Goal: Task Accomplishment & Management: Use online tool/utility

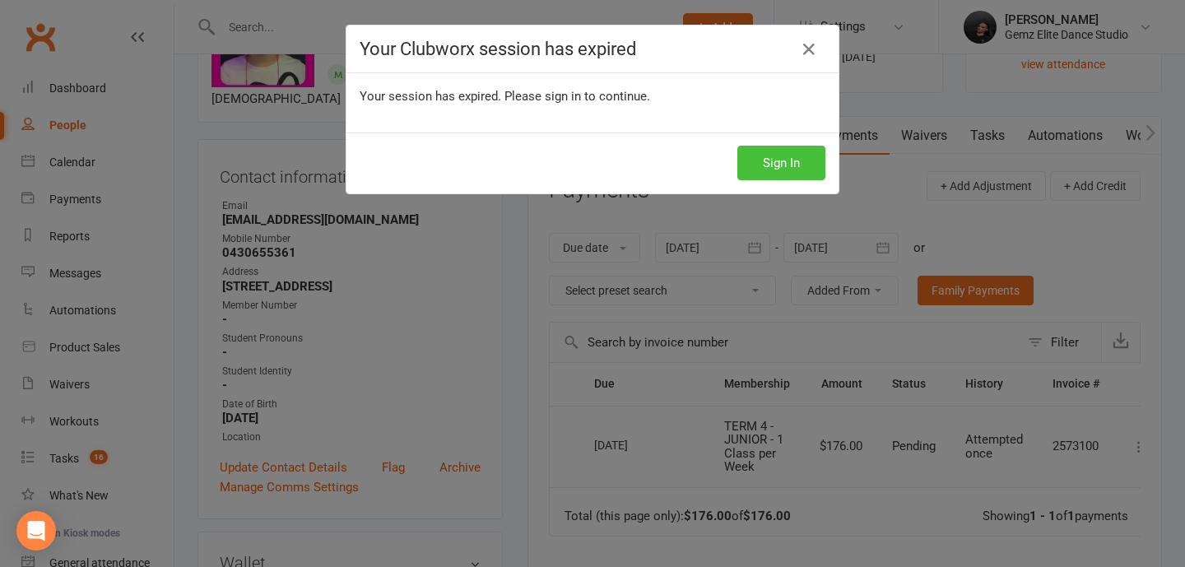
click at [786, 165] on button "Sign In" at bounding box center [781, 163] width 88 height 35
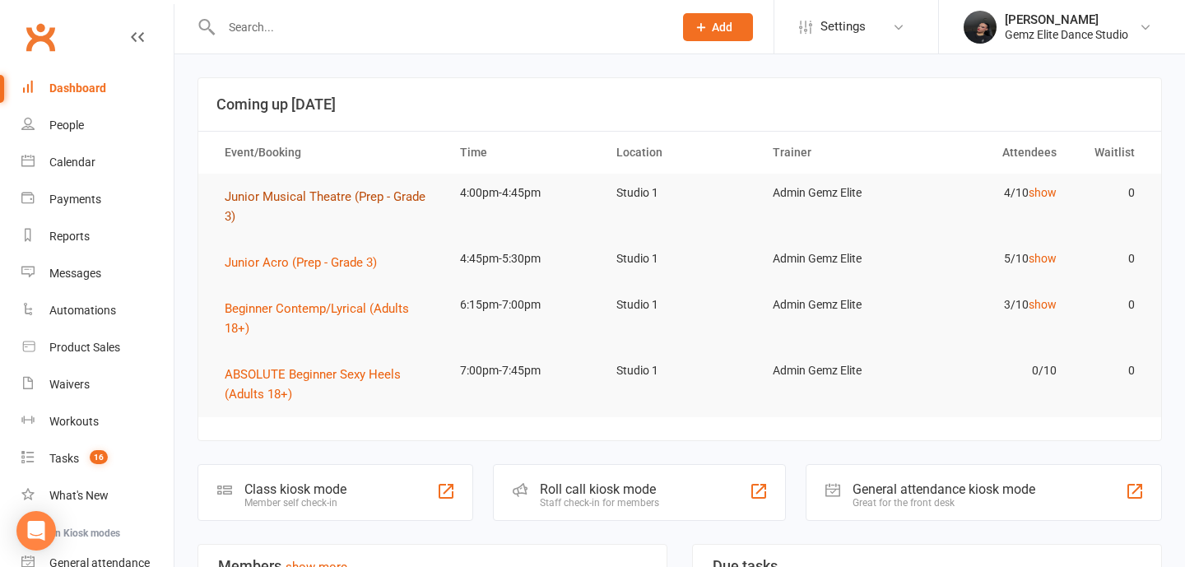
click at [355, 201] on span "Junior Musical Theatre (Prep - Grade 3)" at bounding box center [325, 206] width 201 height 35
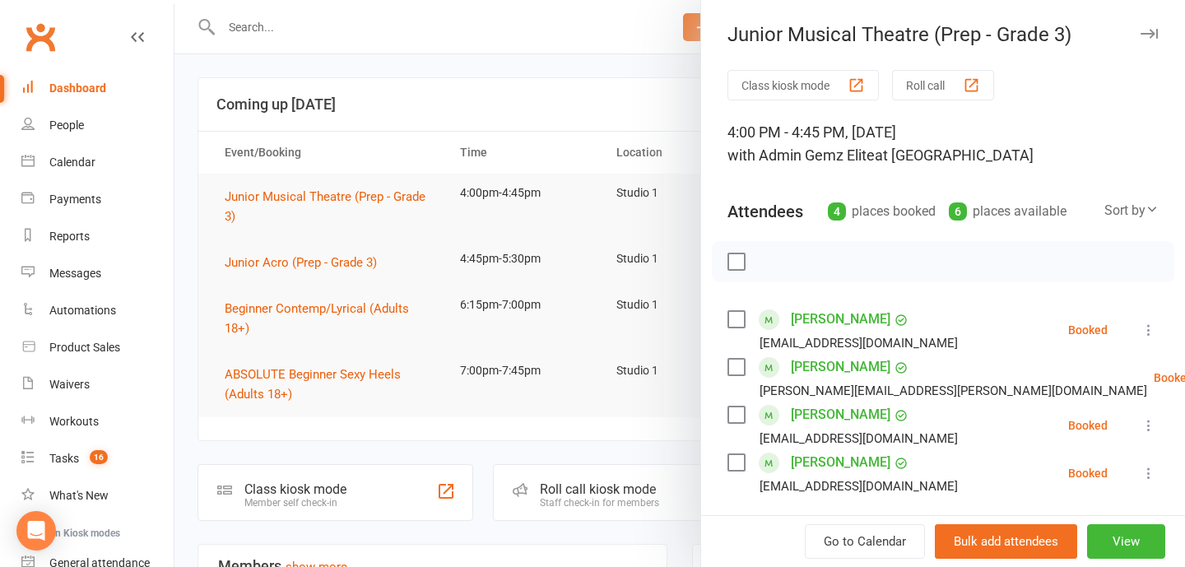
click at [1153, 324] on icon at bounding box center [1148, 330] width 16 height 16
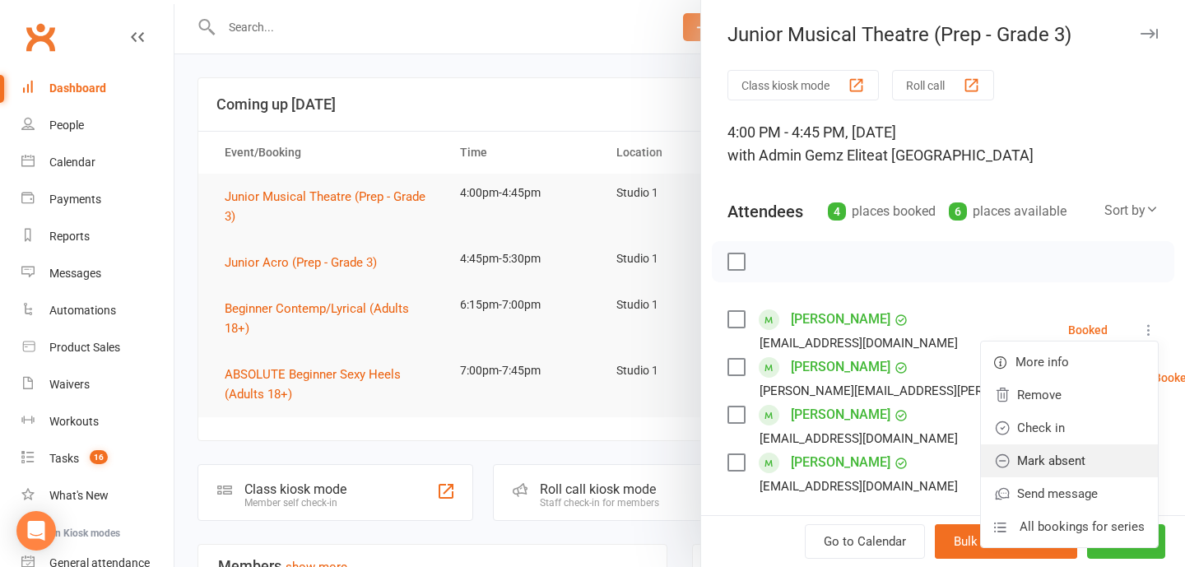
click at [1131, 453] on link "Mark absent" at bounding box center [1069, 460] width 177 height 33
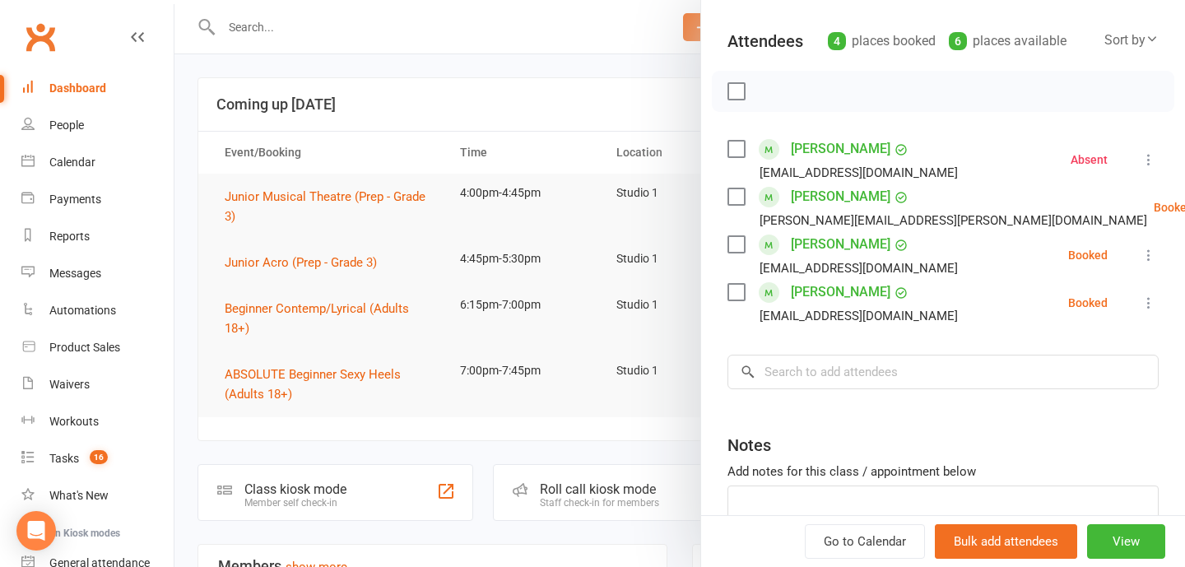
scroll to position [177, 0]
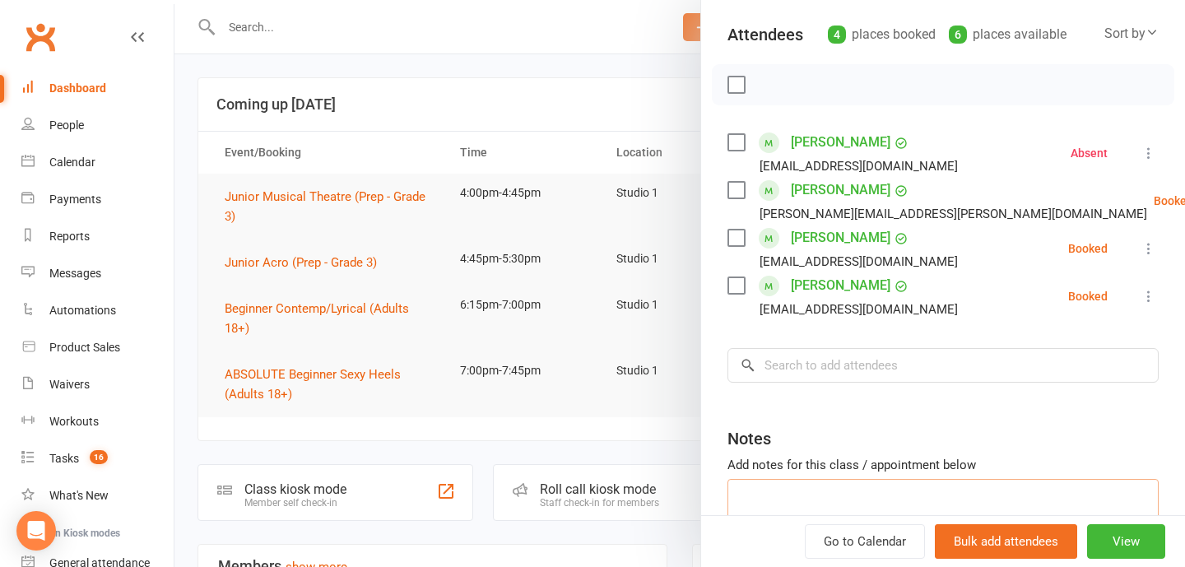
click at [851, 494] on textarea at bounding box center [942, 506] width 431 height 54
type textarea "Absent (Advised via email)"
click at [808, 137] on link "[PERSON_NAME]" at bounding box center [841, 142] width 100 height 26
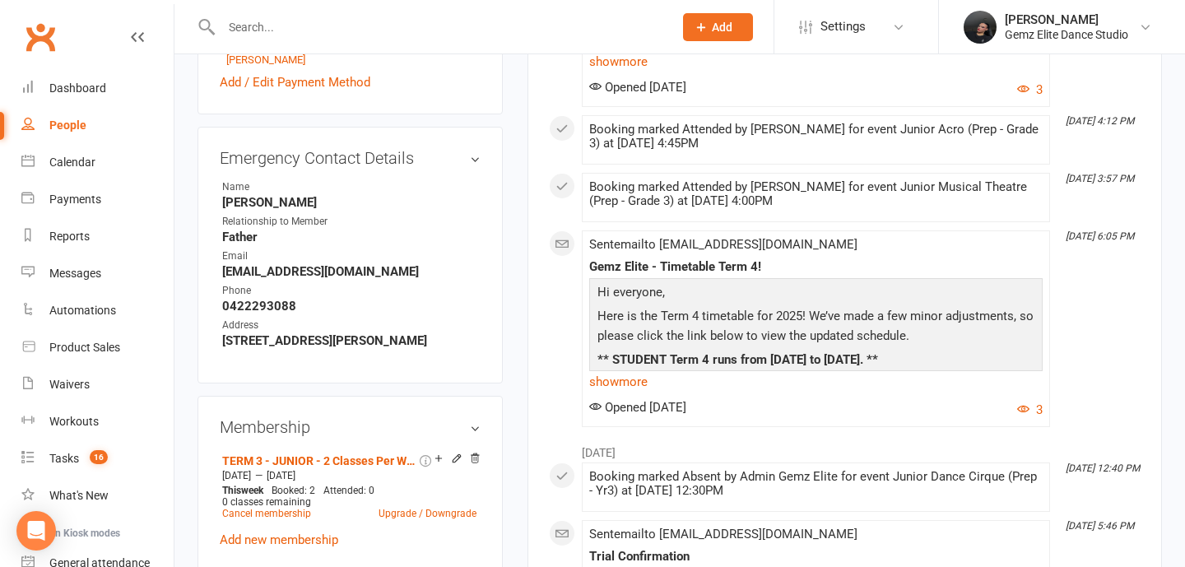
scroll to position [710, 0]
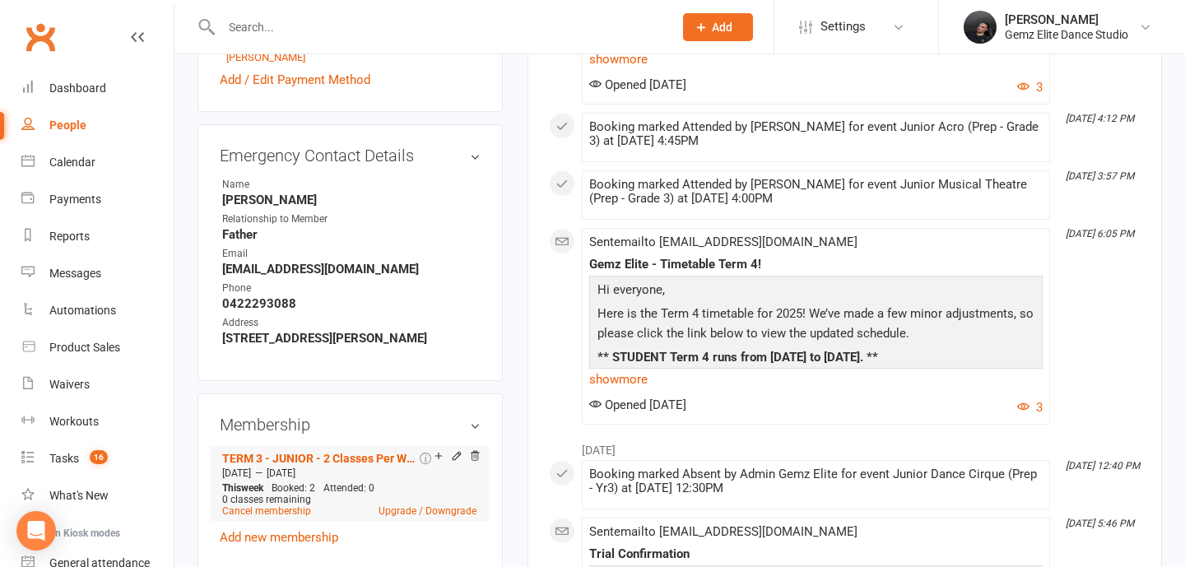
click at [434, 463] on div at bounding box center [436, 459] width 4 height 8
click at [436, 459] on icon at bounding box center [438, 455] width 7 height 7
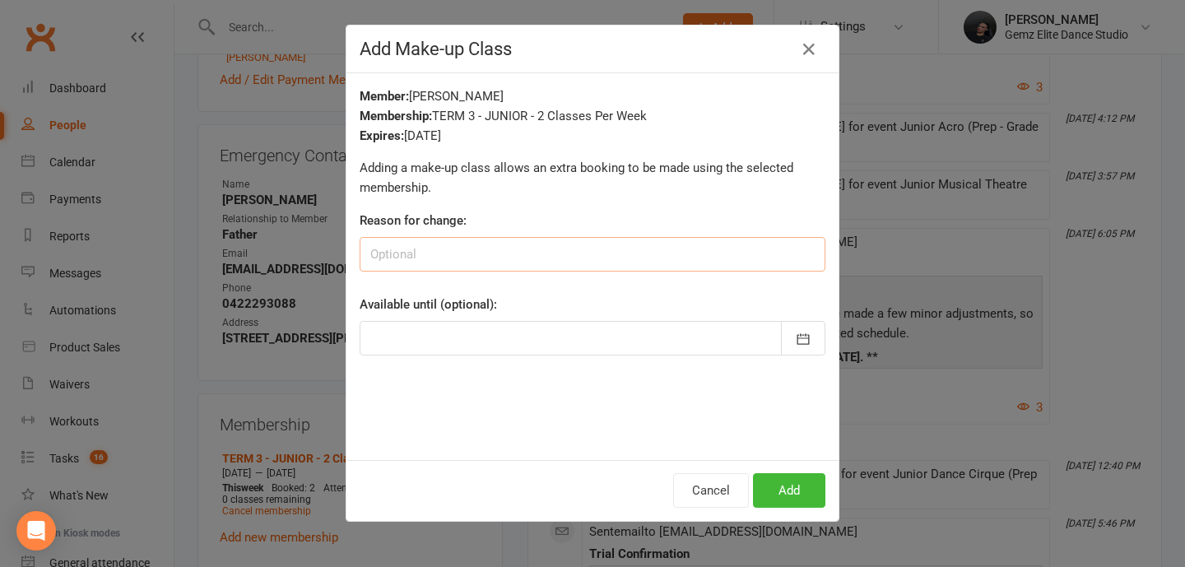
click at [514, 263] on input at bounding box center [592, 254] width 466 height 35
type input "Absent [DATE]"
click at [522, 345] on div at bounding box center [592, 338] width 466 height 35
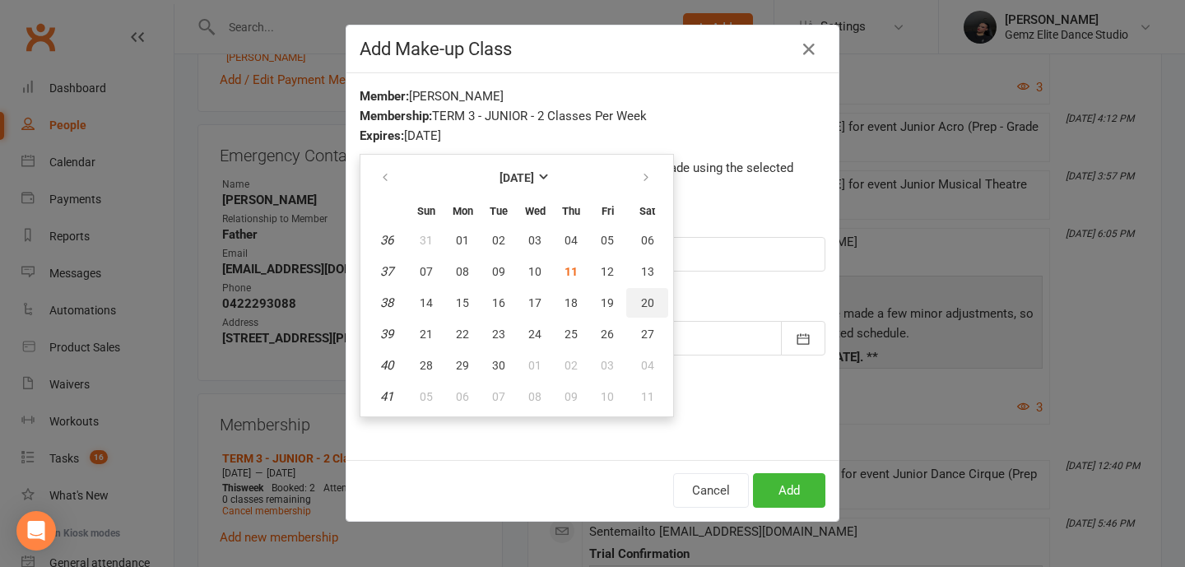
click at [648, 305] on span "20" at bounding box center [647, 302] width 13 height 13
type input "[DATE]"
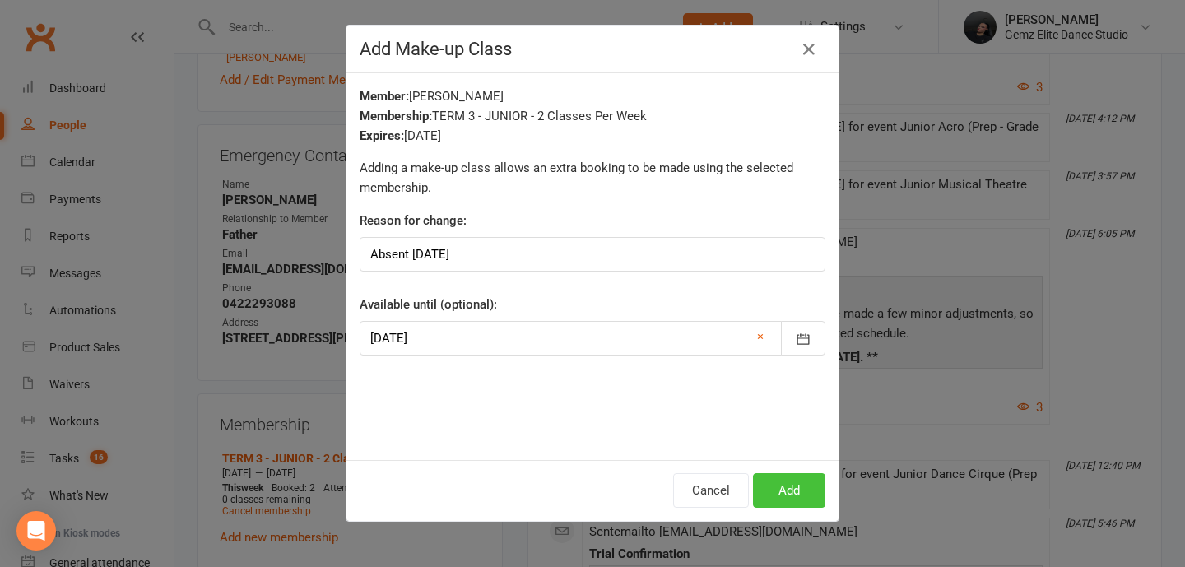
click at [804, 486] on button "Add" at bounding box center [789, 490] width 72 height 35
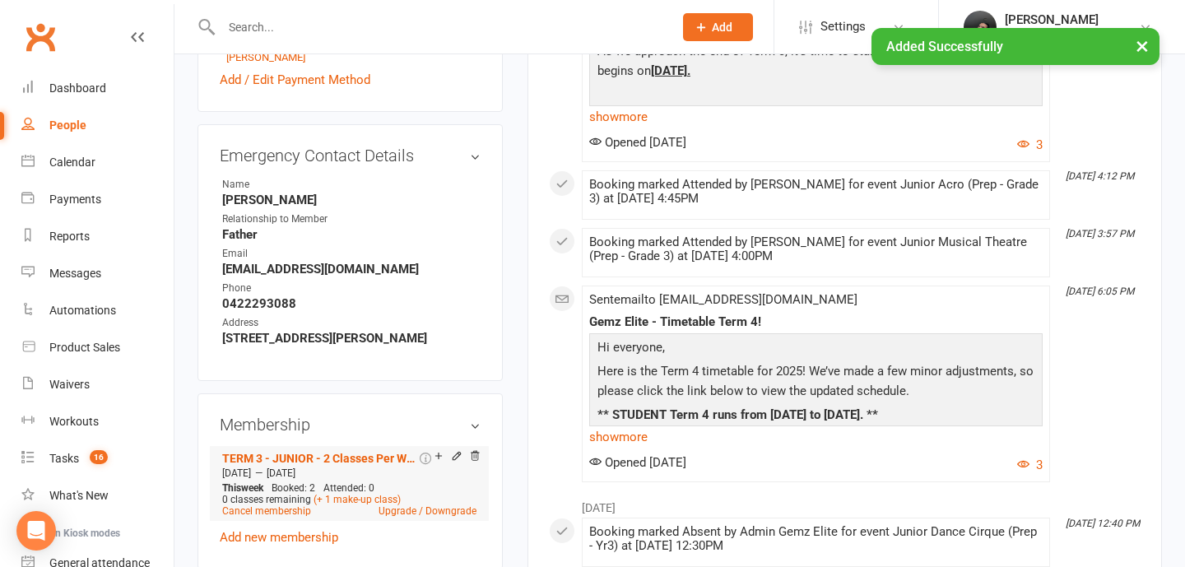
click at [439, 461] on div "Membership is paid for by a parent" at bounding box center [516, 458] width 157 height 17
click at [437, 459] on icon at bounding box center [438, 455] width 7 height 7
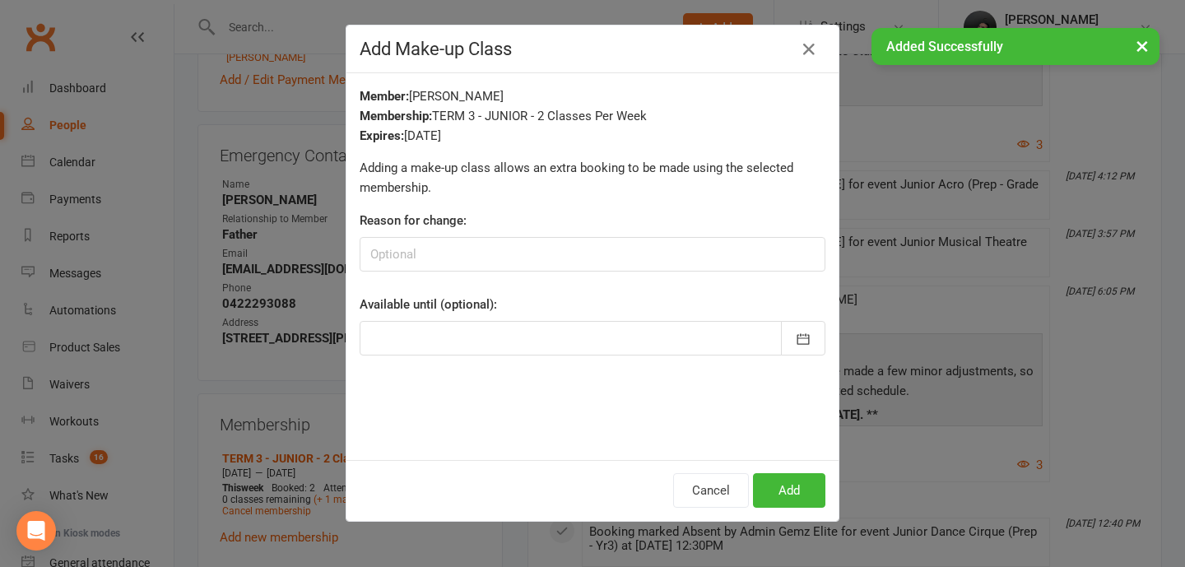
click at [656, 233] on div "Reason for change:" at bounding box center [592, 241] width 466 height 61
click at [655, 248] on input at bounding box center [592, 254] width 466 height 35
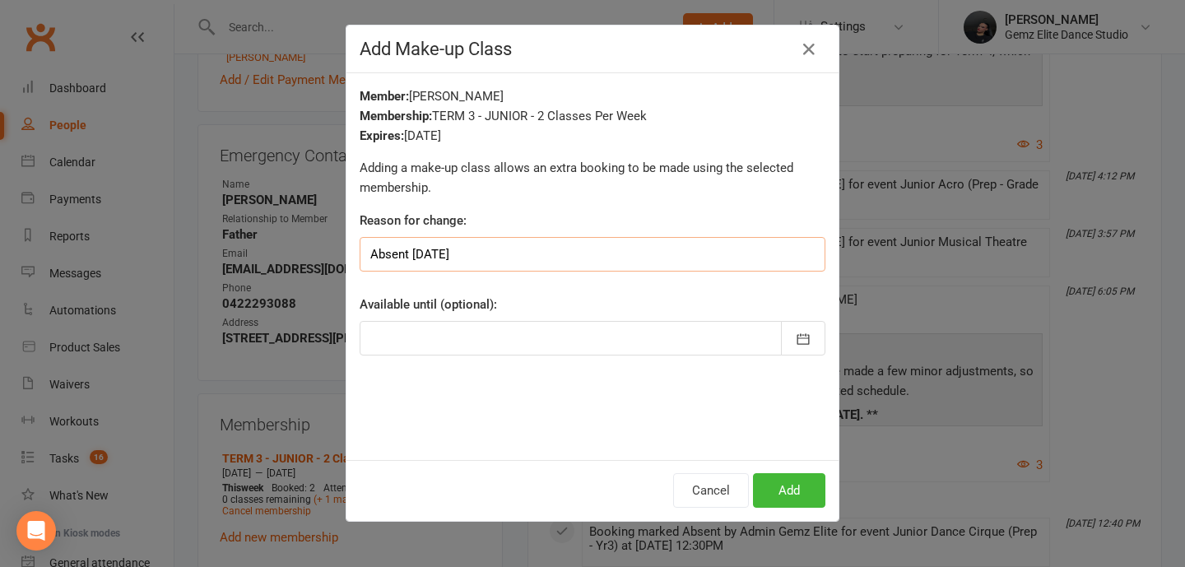
type input "Absent [DATE]"
click at [639, 339] on div at bounding box center [592, 338] width 466 height 35
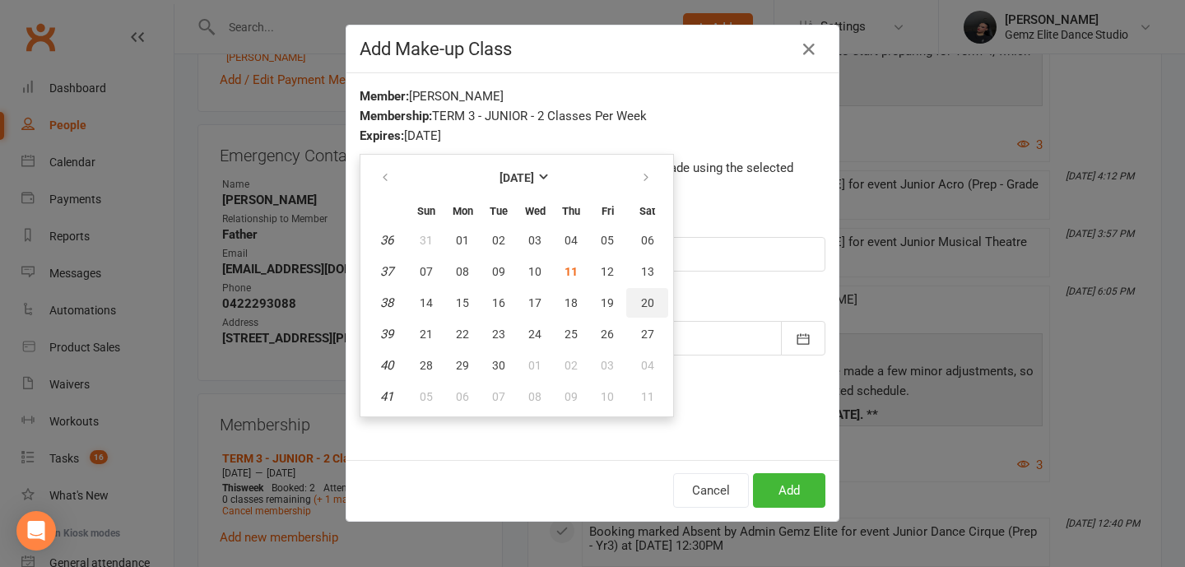
click at [637, 294] on button "20" at bounding box center [647, 303] width 42 height 30
type input "[DATE]"
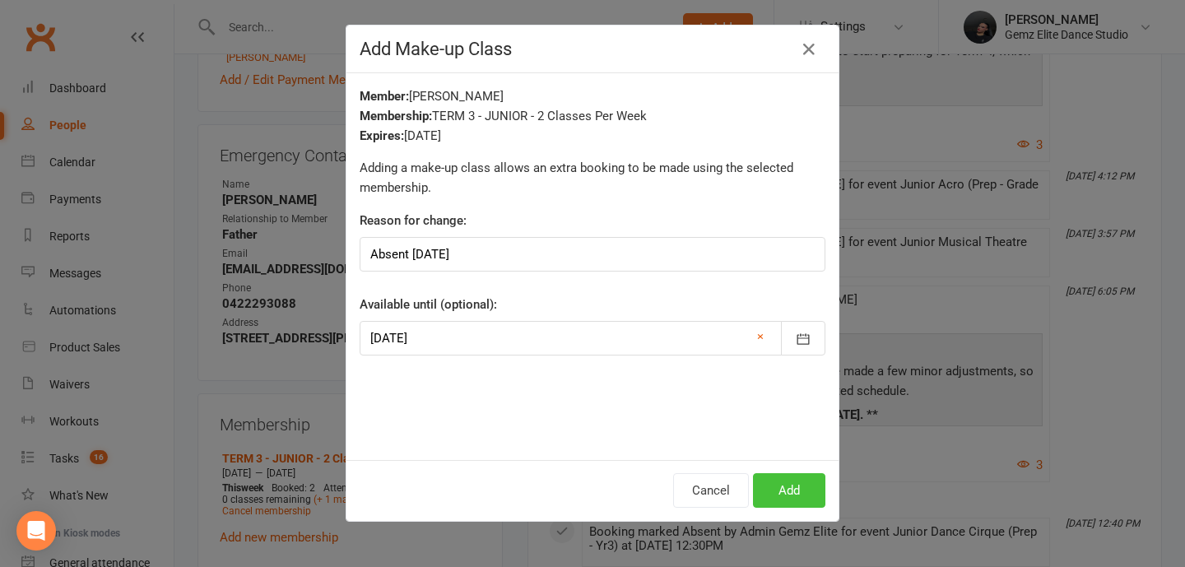
click at [814, 494] on button "Add" at bounding box center [789, 490] width 72 height 35
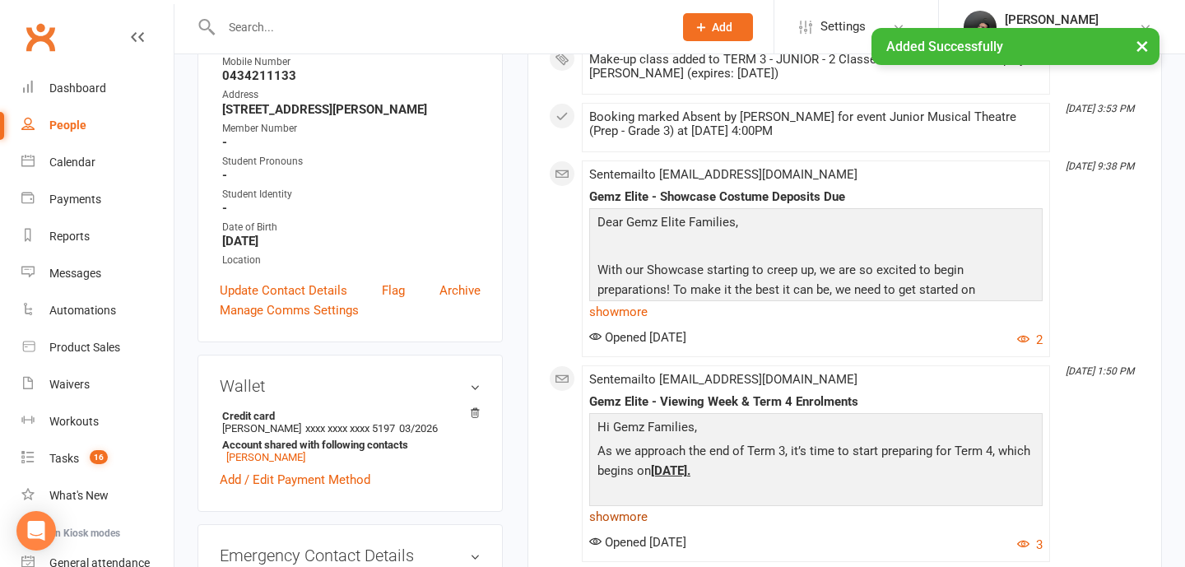
scroll to position [0, 0]
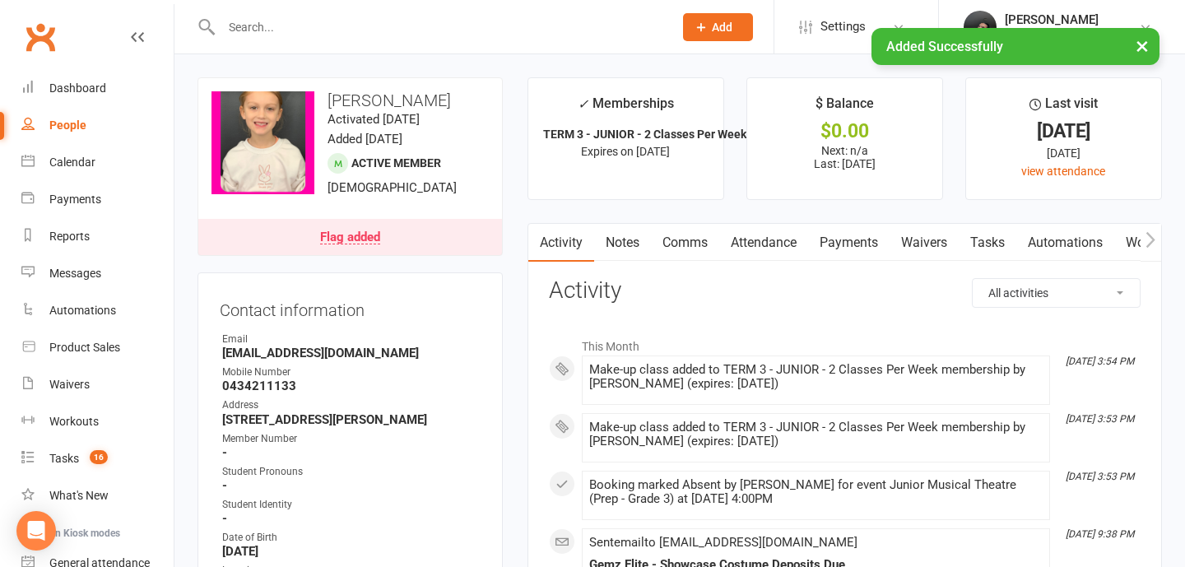
click at [694, 249] on link "Comms" at bounding box center [685, 243] width 68 height 38
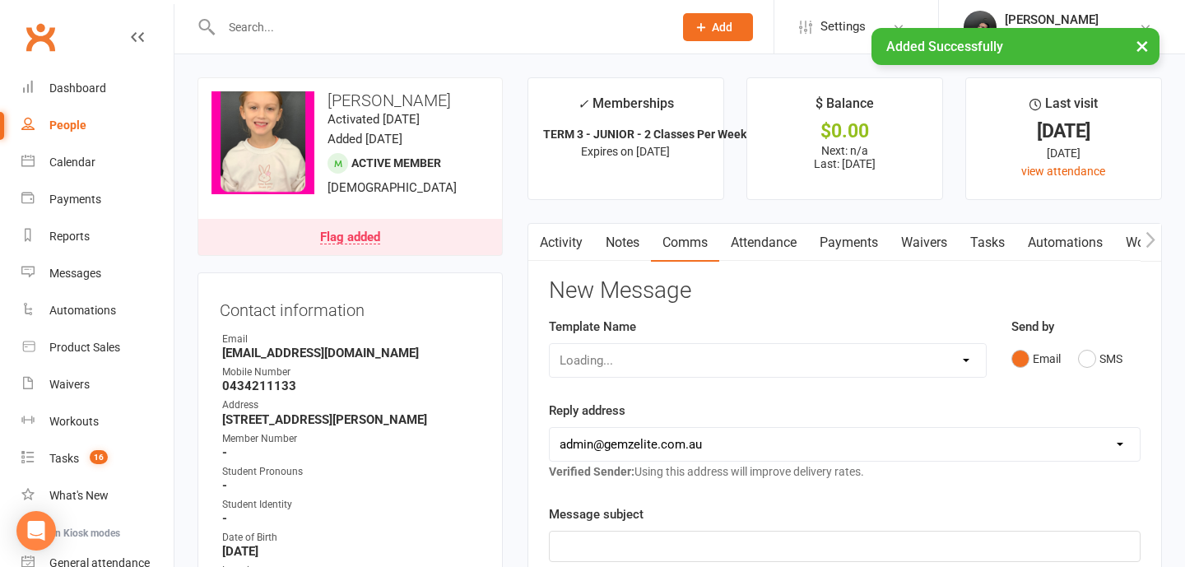
click at [695, 369] on div "Loading..." at bounding box center [768, 360] width 438 height 35
click at [738, 365] on select "Select Template [Email] STUDENT - Absent - Makeup Class Added [Email] ADULTS - …" at bounding box center [767, 360] width 436 height 33
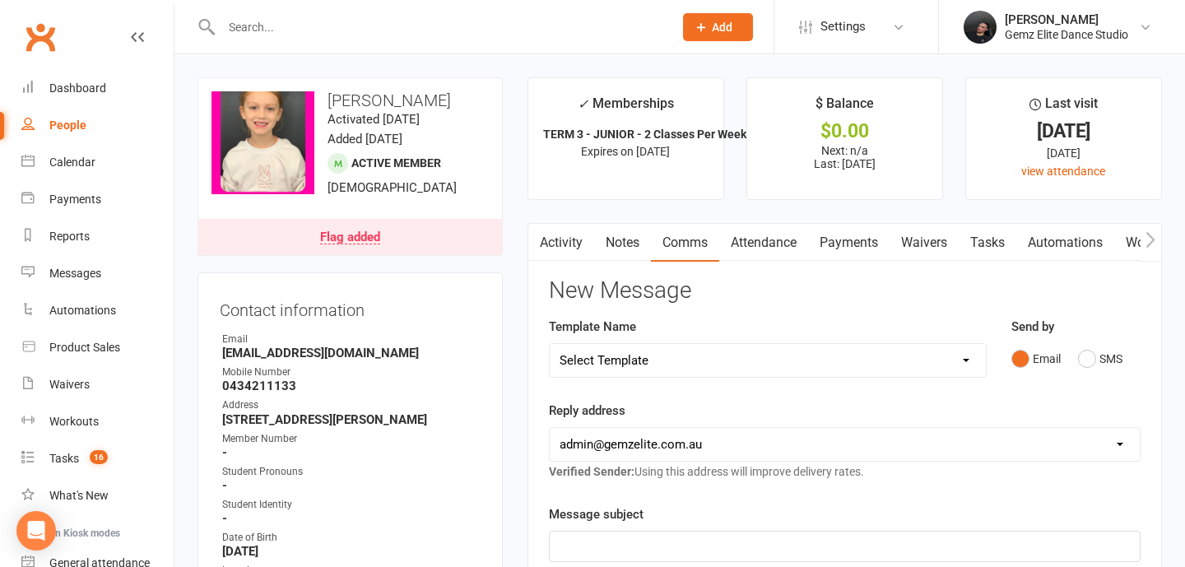
select select "0"
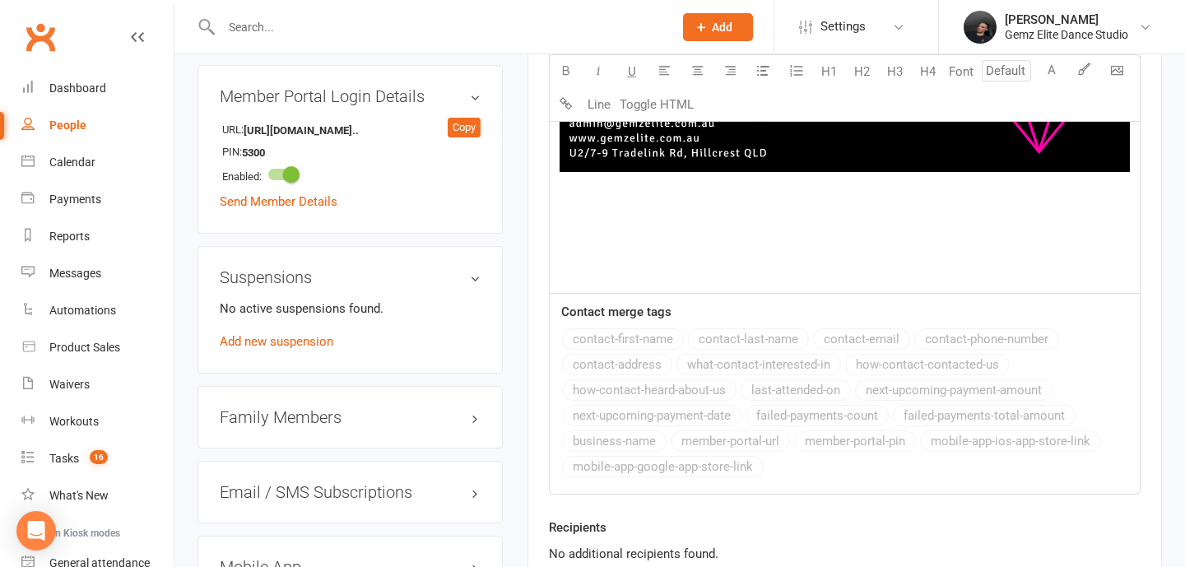
scroll to position [1459, 0]
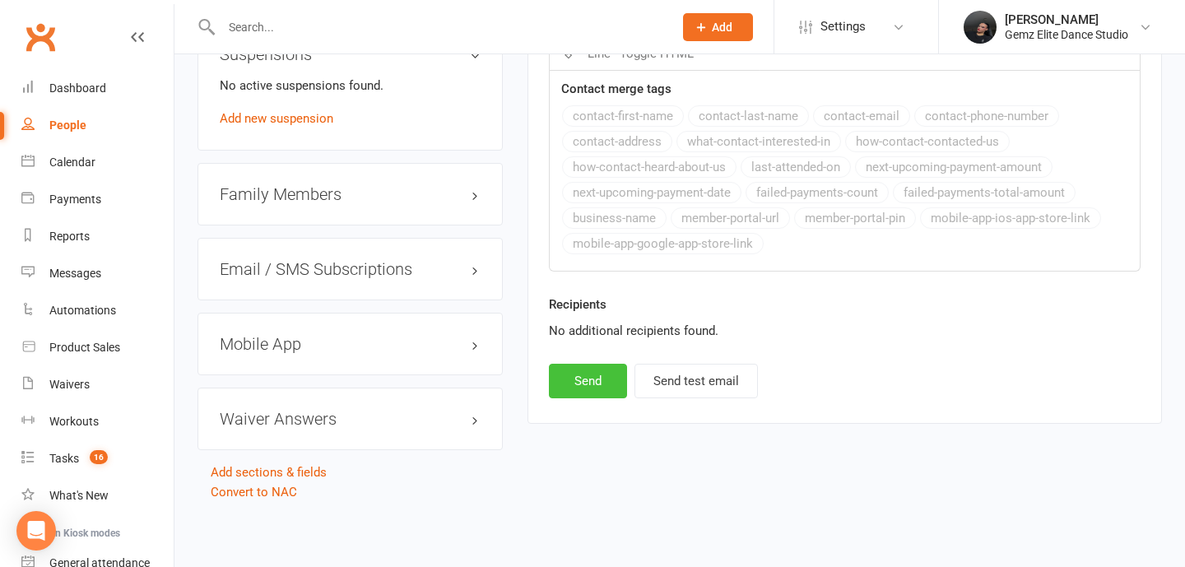
click at [576, 371] on button "Send" at bounding box center [588, 381] width 78 height 35
select select
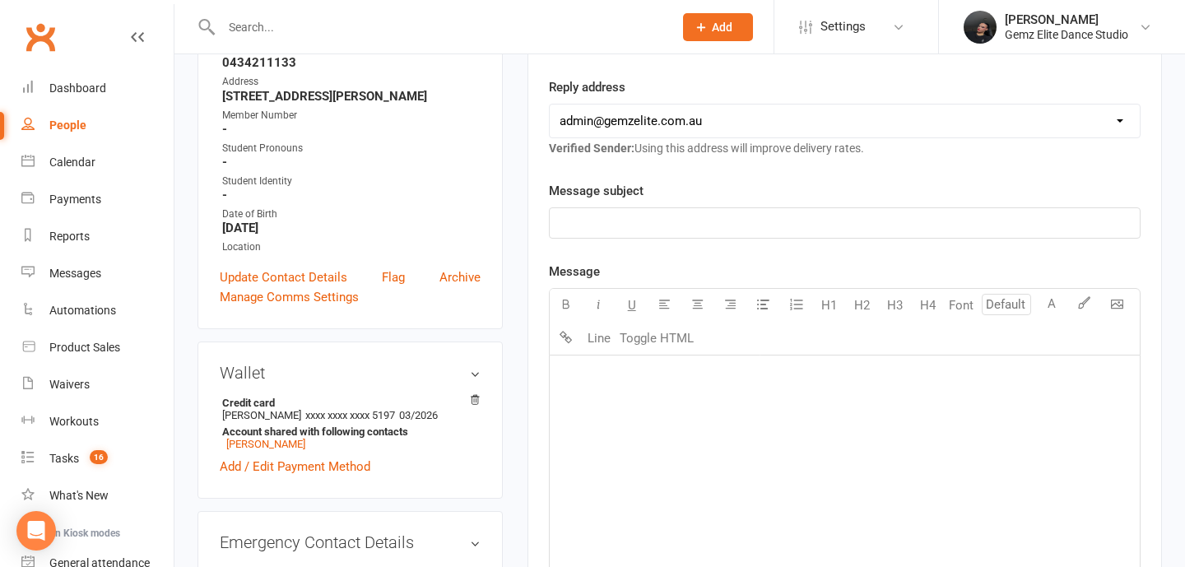
scroll to position [0, 0]
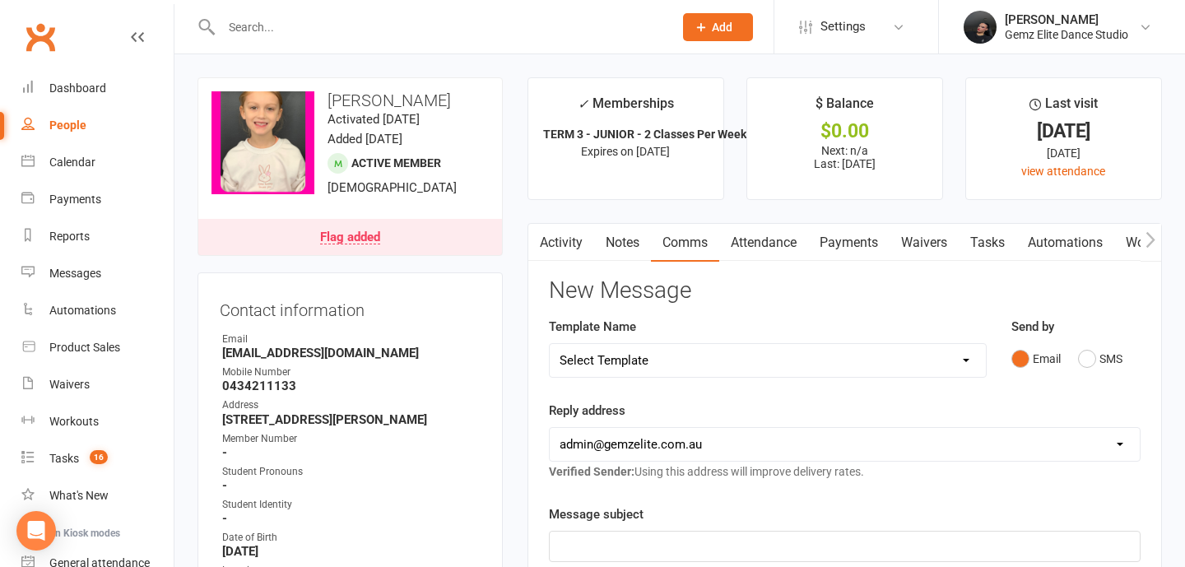
click at [628, 238] on link "Notes" at bounding box center [622, 243] width 57 height 38
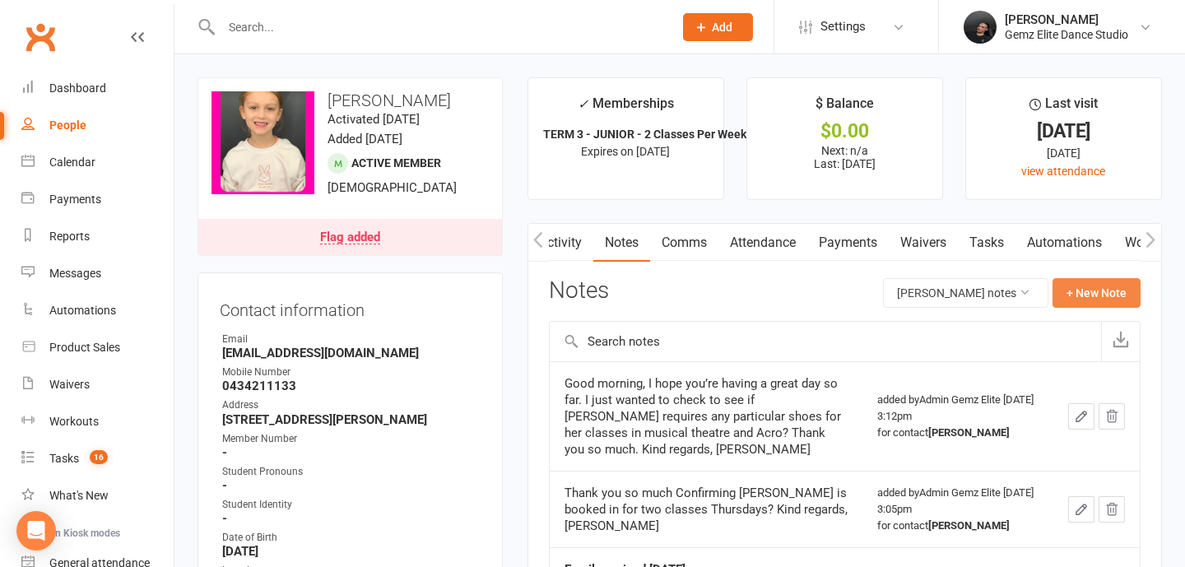
click at [1103, 291] on button "+ New Note" at bounding box center [1096, 293] width 88 height 30
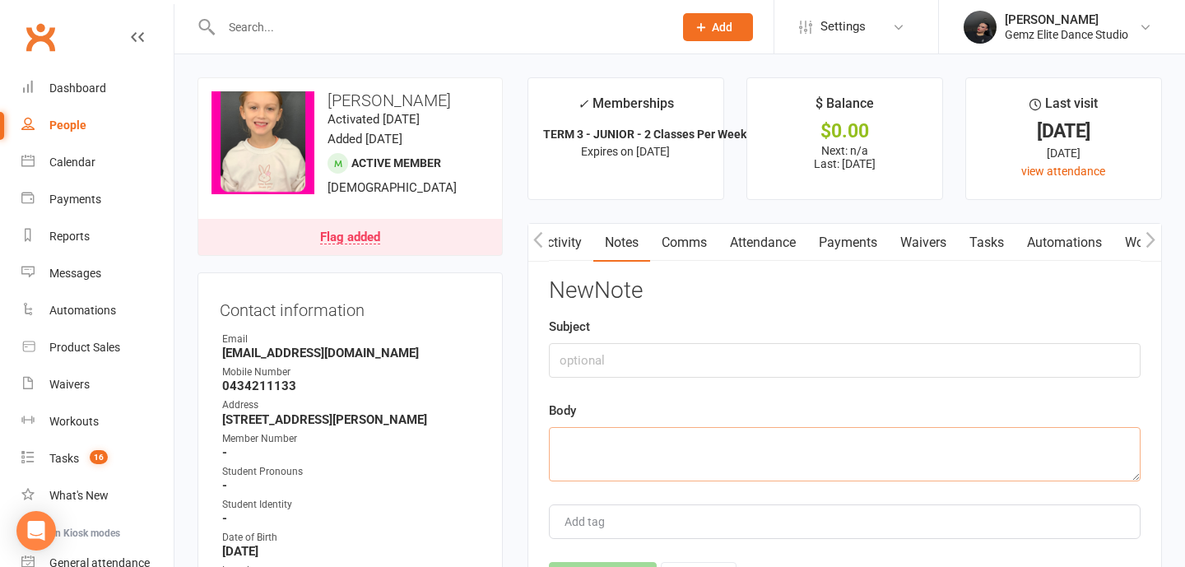
click at [702, 433] on textarea at bounding box center [844, 454] width 591 height 54
paste textarea "Good afternoon, Unfortunately I won’t be able to make [PERSON_NAME] lessons thi…"
type textarea "Good afternoon, Unfortunately I won’t be able to make [PERSON_NAME] lessons thi…"
click at [590, 346] on input "text" at bounding box center [844, 360] width 591 height 35
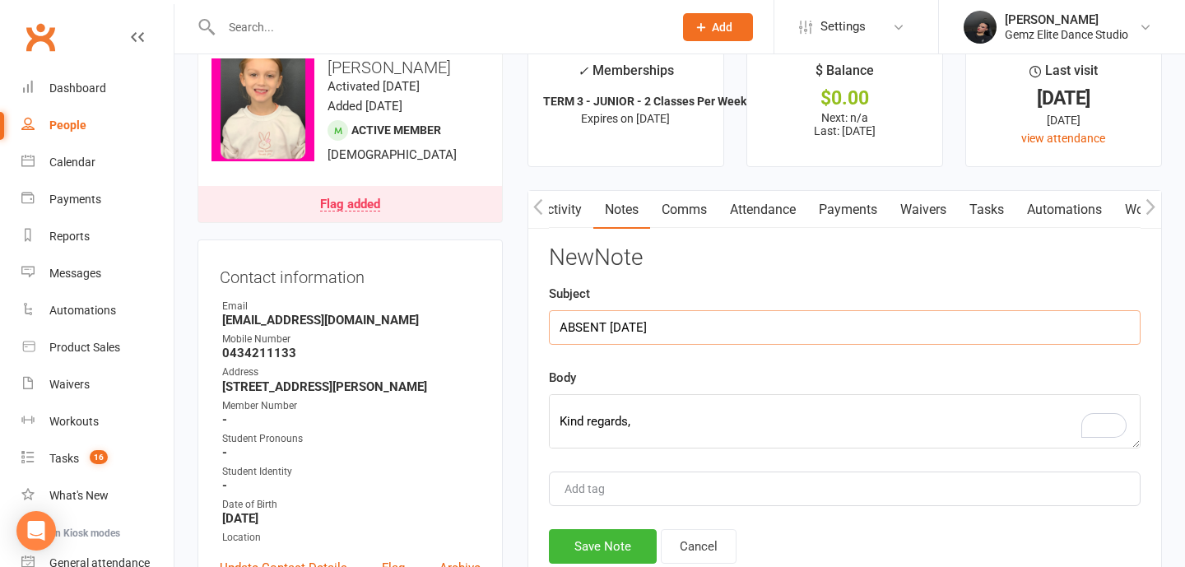
scroll to position [35, 0]
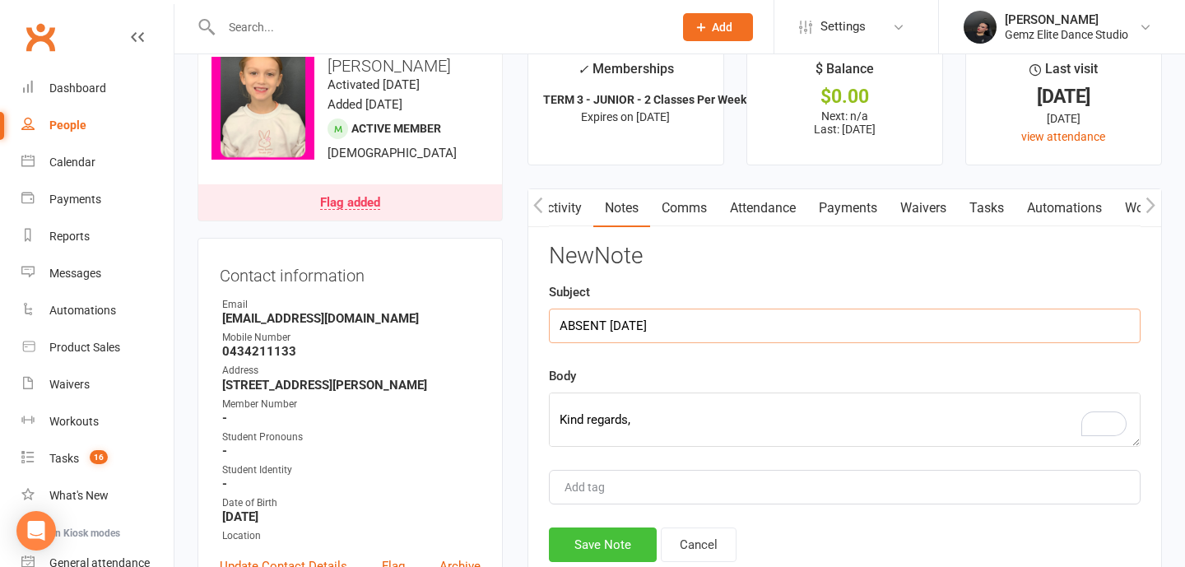
type input "ABSENT [DATE]"
click at [574, 550] on button "Save Note" at bounding box center [603, 544] width 108 height 35
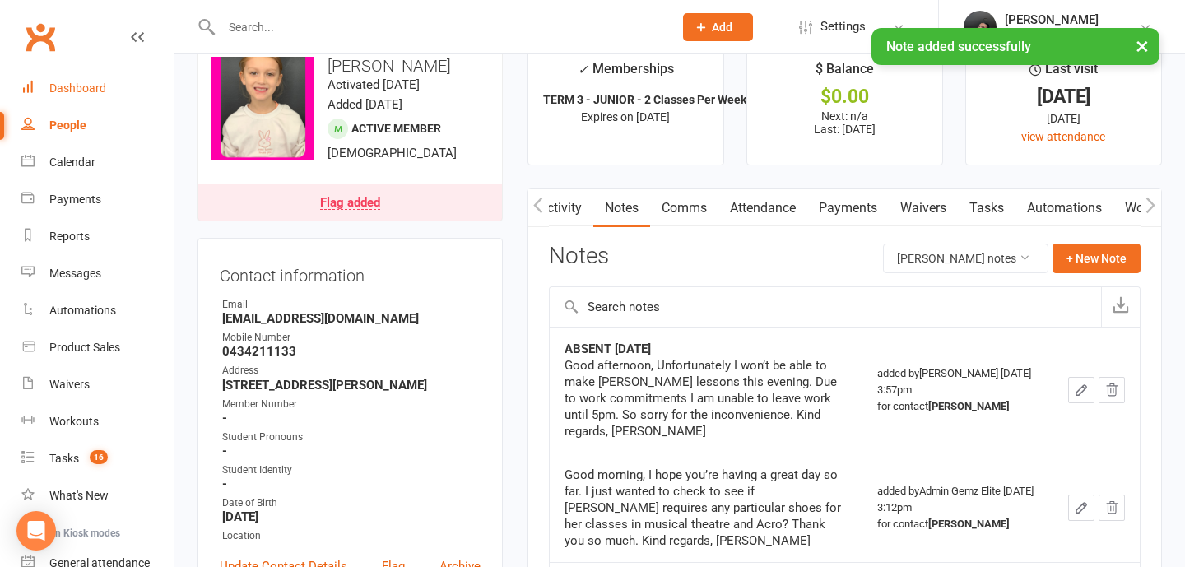
click at [36, 83] on link "Dashboard" at bounding box center [97, 88] width 152 height 37
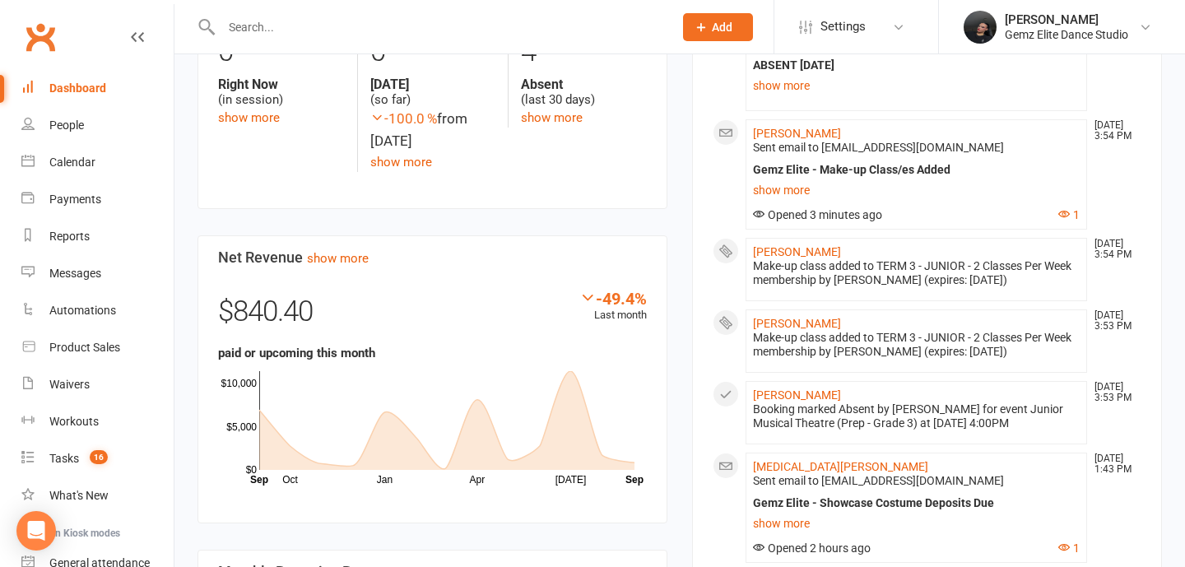
scroll to position [848, 0]
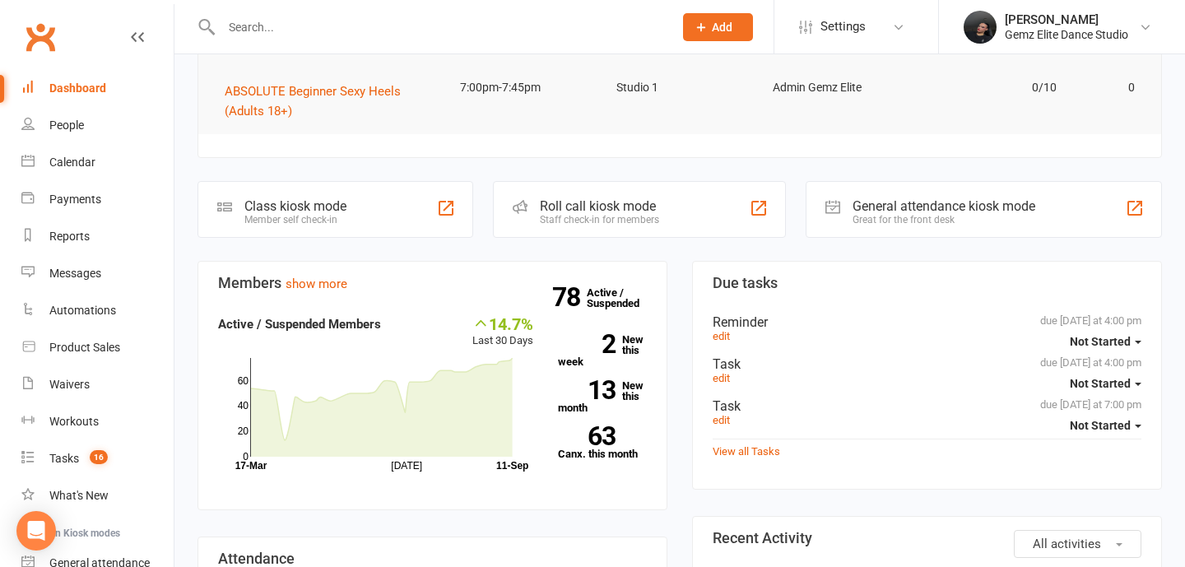
scroll to position [285, 0]
click at [603, 294] on link "78 Active / Suspended" at bounding box center [623, 296] width 72 height 46
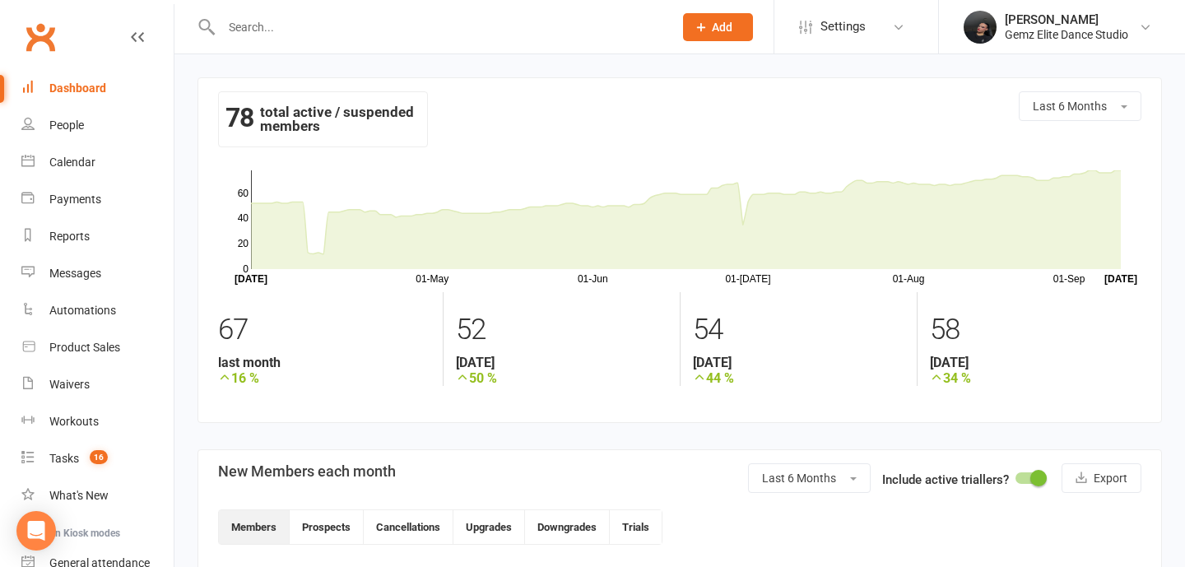
click at [61, 104] on link "Dashboard" at bounding box center [97, 88] width 152 height 37
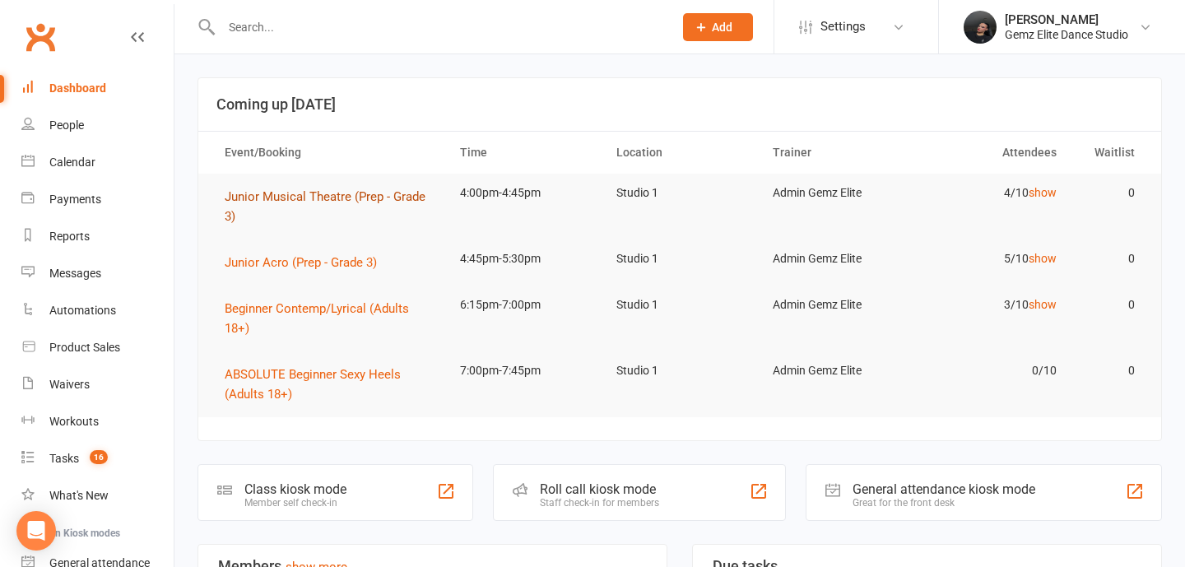
click at [253, 204] on button "Junior Musical Theatre (Prep - Grade 3)" at bounding box center [328, 206] width 206 height 39
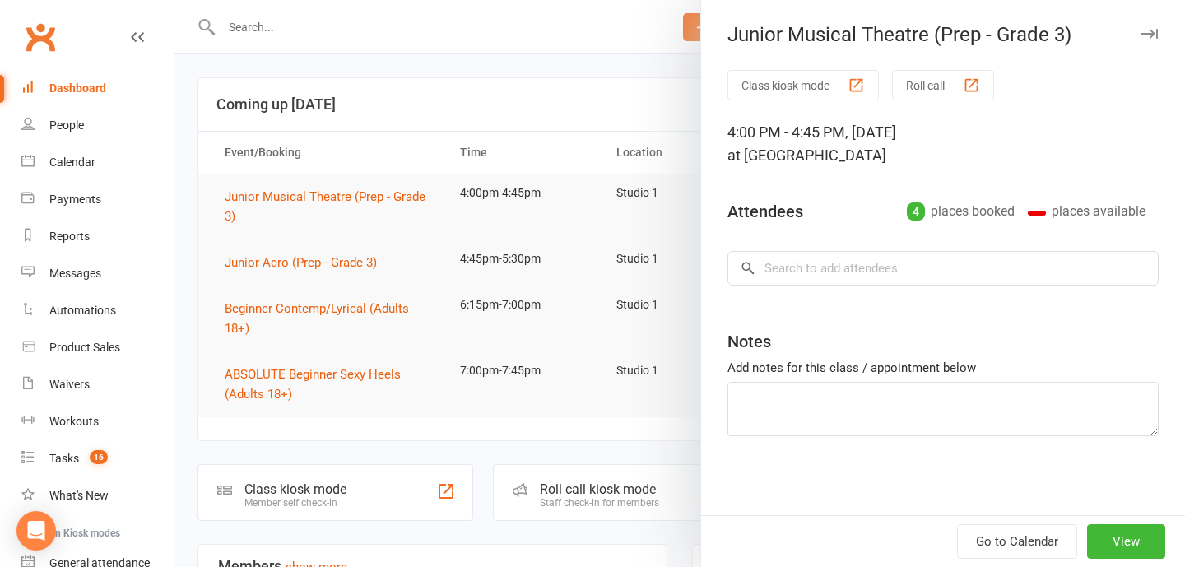
type textarea "Absent (Advised via email)"
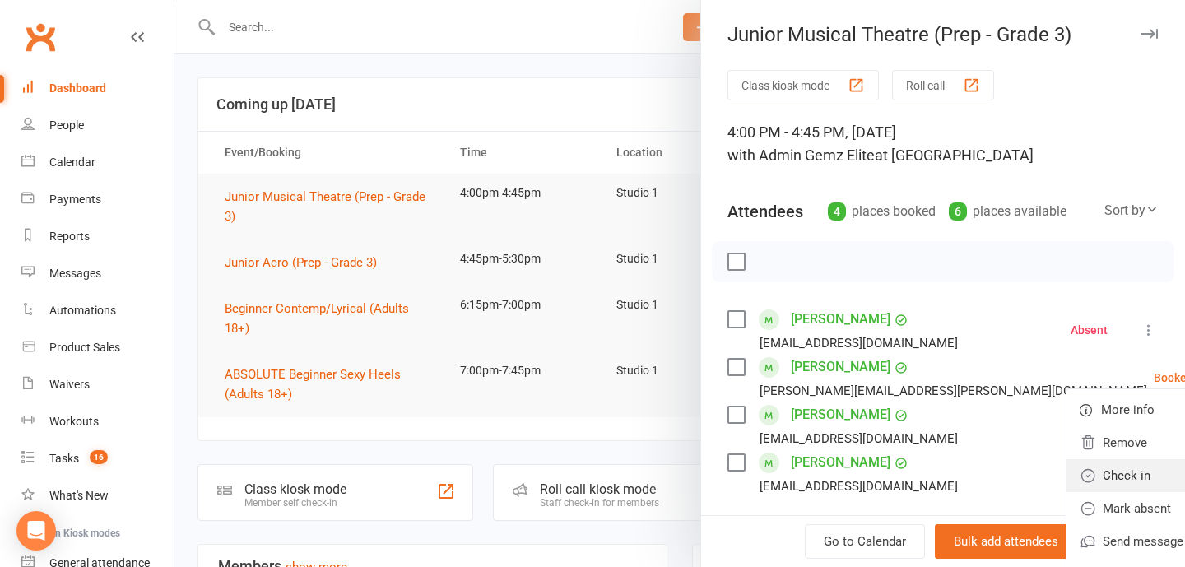
click at [1088, 476] on link "Check in" at bounding box center [1154, 475] width 177 height 33
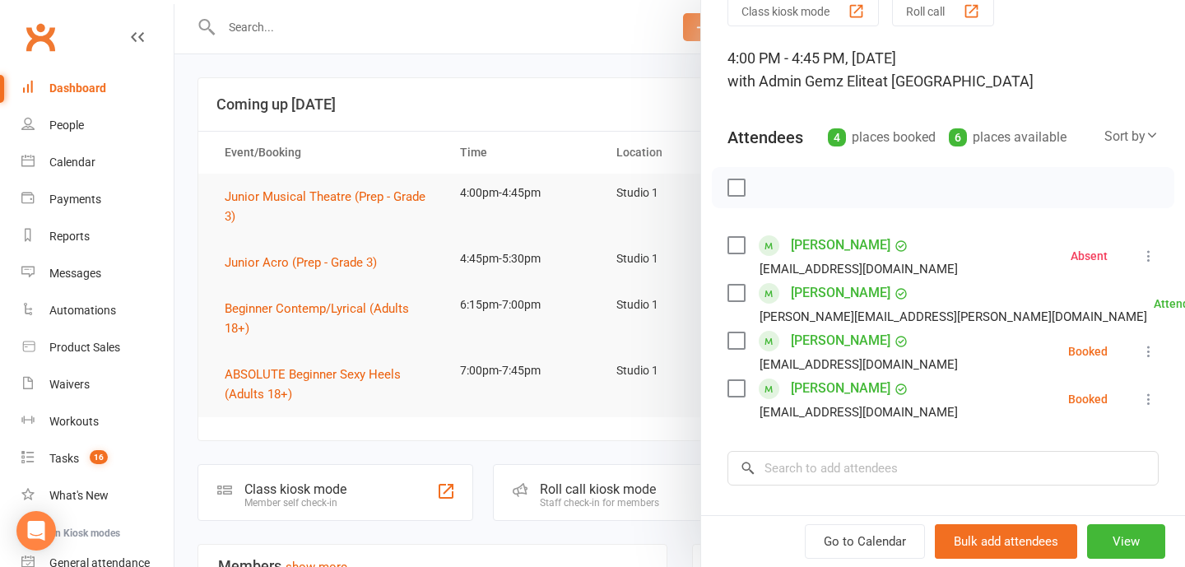
scroll to position [75, 0]
click at [1148, 401] on icon at bounding box center [1148, 398] width 16 height 16
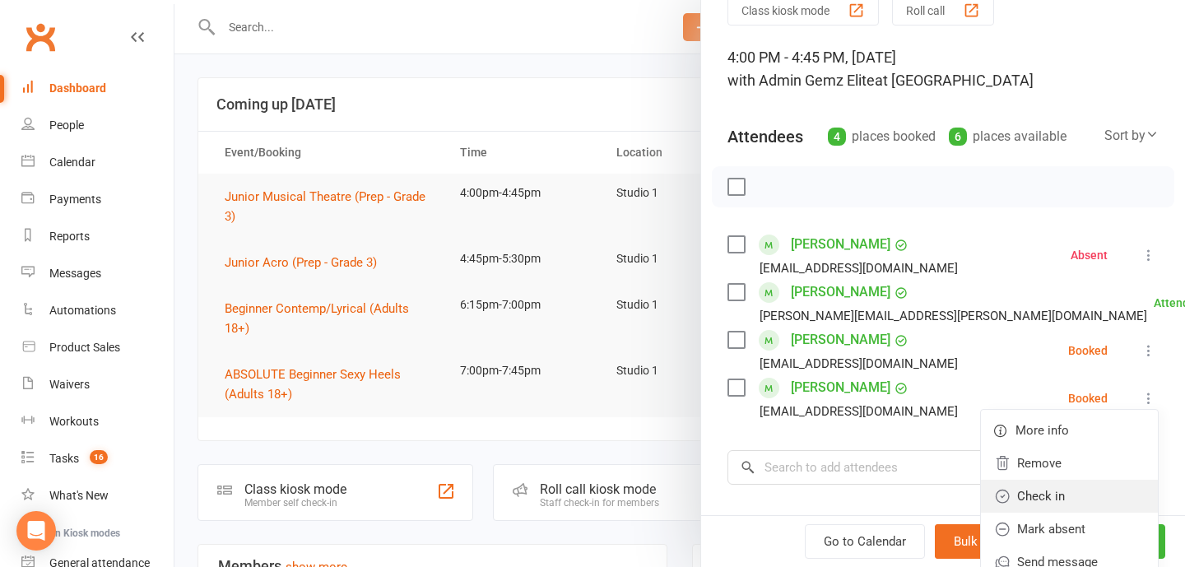
click at [1110, 490] on link "Check in" at bounding box center [1069, 496] width 177 height 33
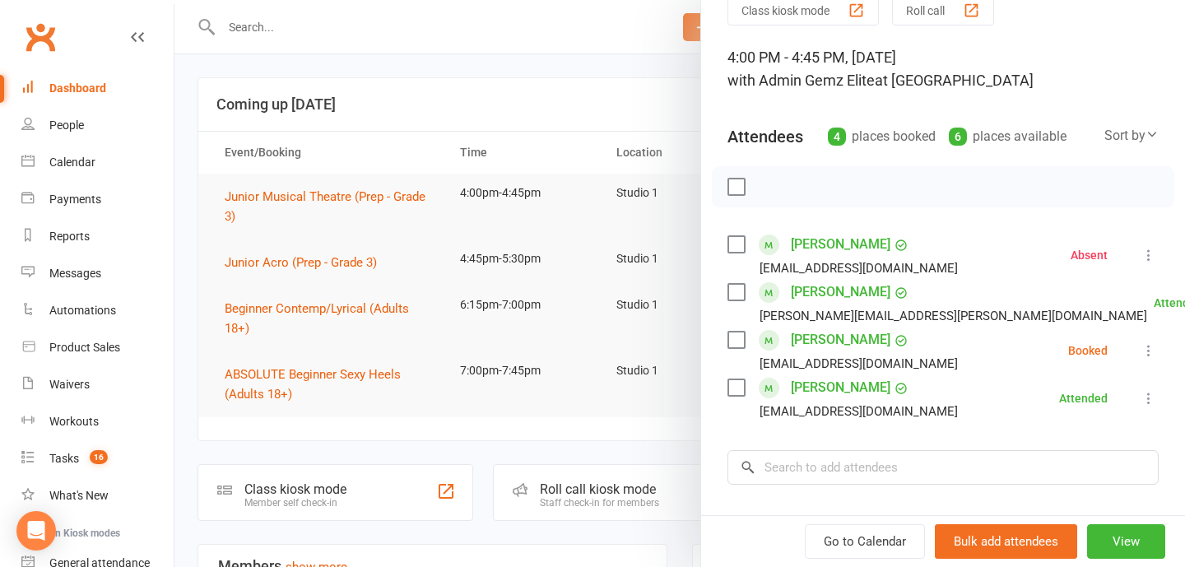
click at [402, 136] on div at bounding box center [679, 283] width 1010 height 567
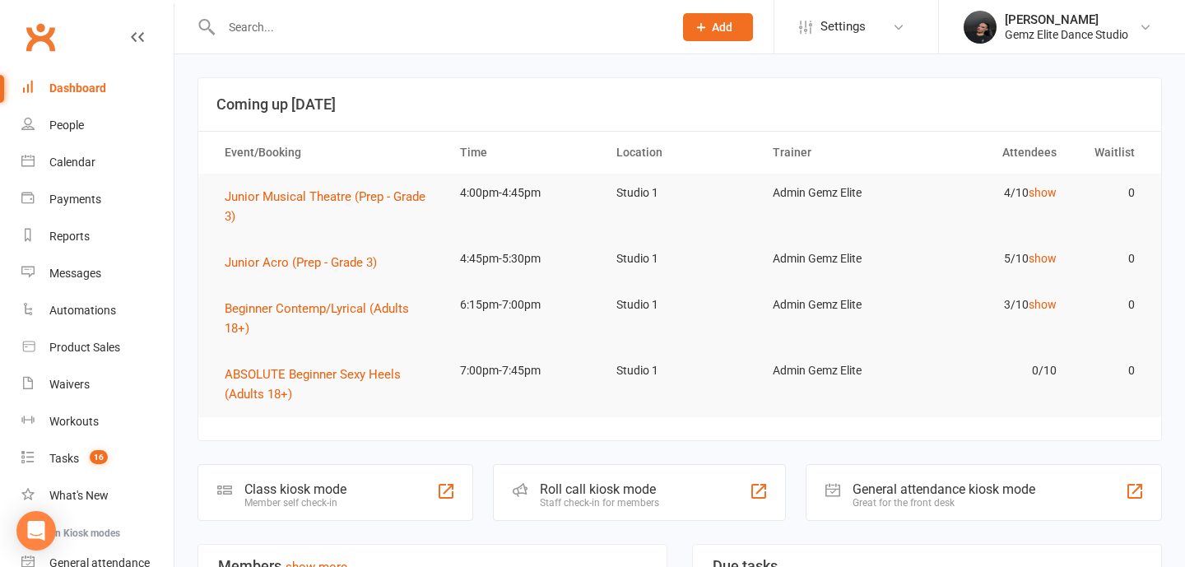
click at [715, 18] on button "Add" at bounding box center [718, 27] width 70 height 28
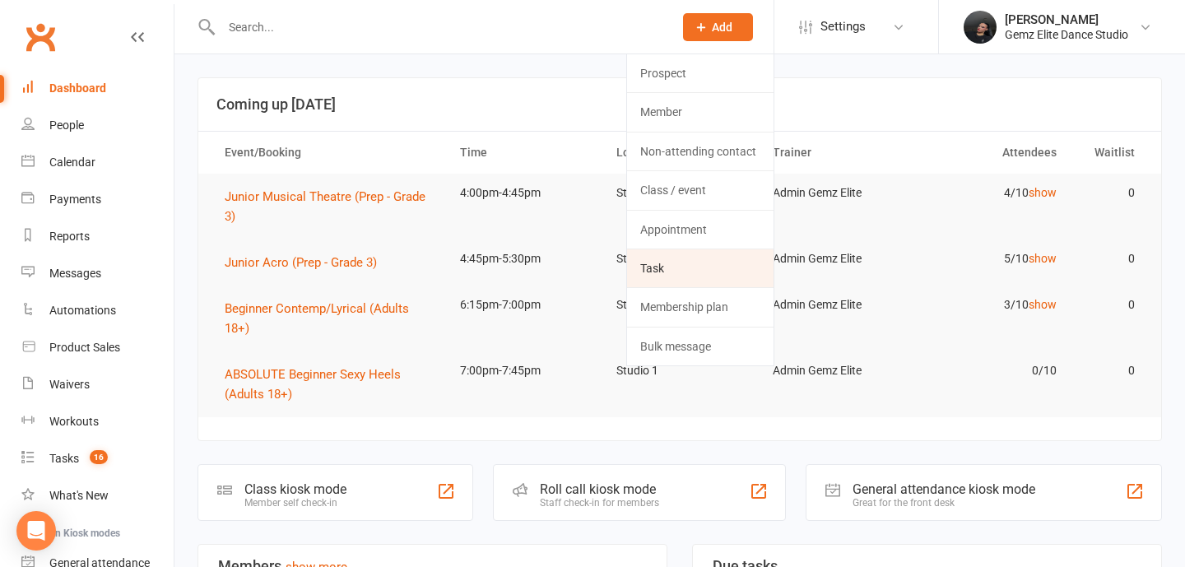
click at [712, 266] on link "Task" at bounding box center [700, 268] width 146 height 38
select select "52032"
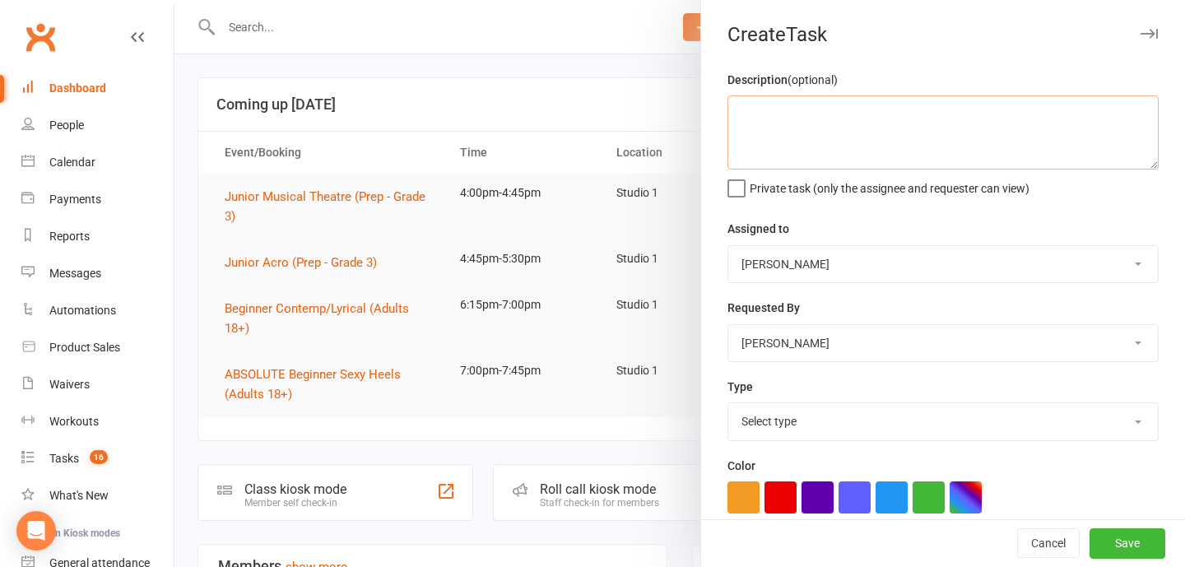
click at [917, 122] on textarea at bounding box center [942, 132] width 431 height 74
type textarea "Cut instrumenta;l MT"
click at [924, 253] on select "Sharon Packenas Zara Packenas Admin Gemz Elite Sarah C" at bounding box center [942, 264] width 429 height 36
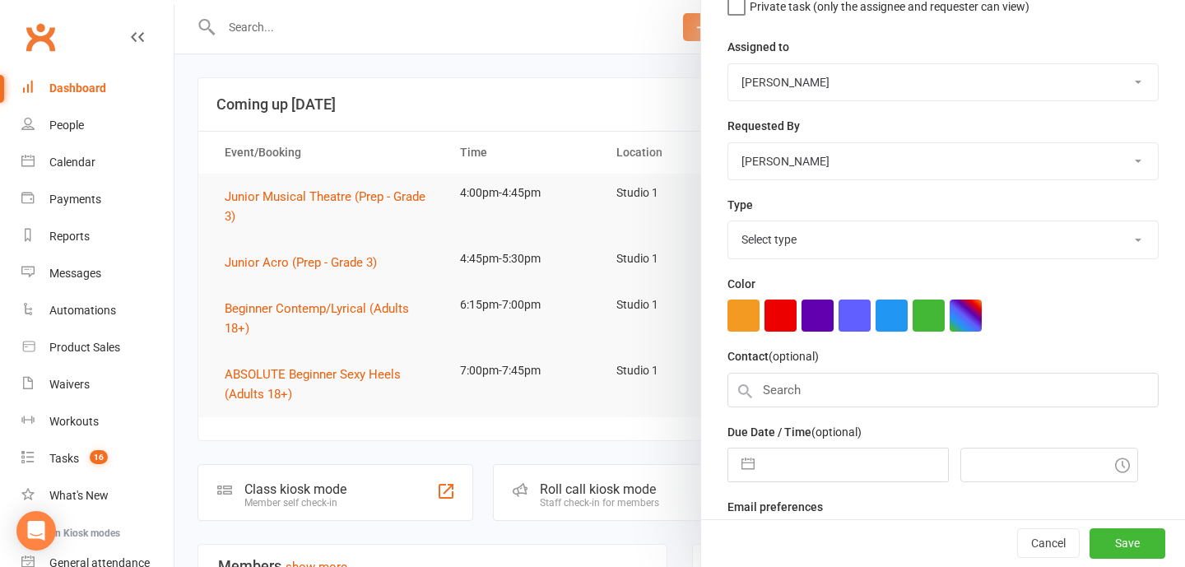
scroll to position [223, 0]
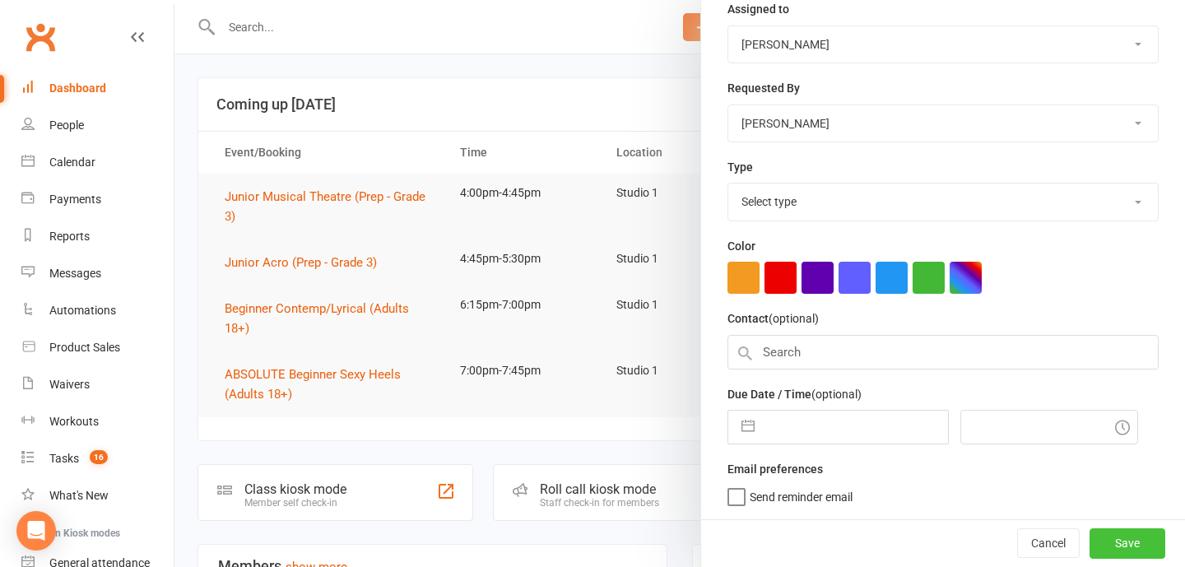
click at [1158, 547] on button "Save" at bounding box center [1127, 543] width 76 height 30
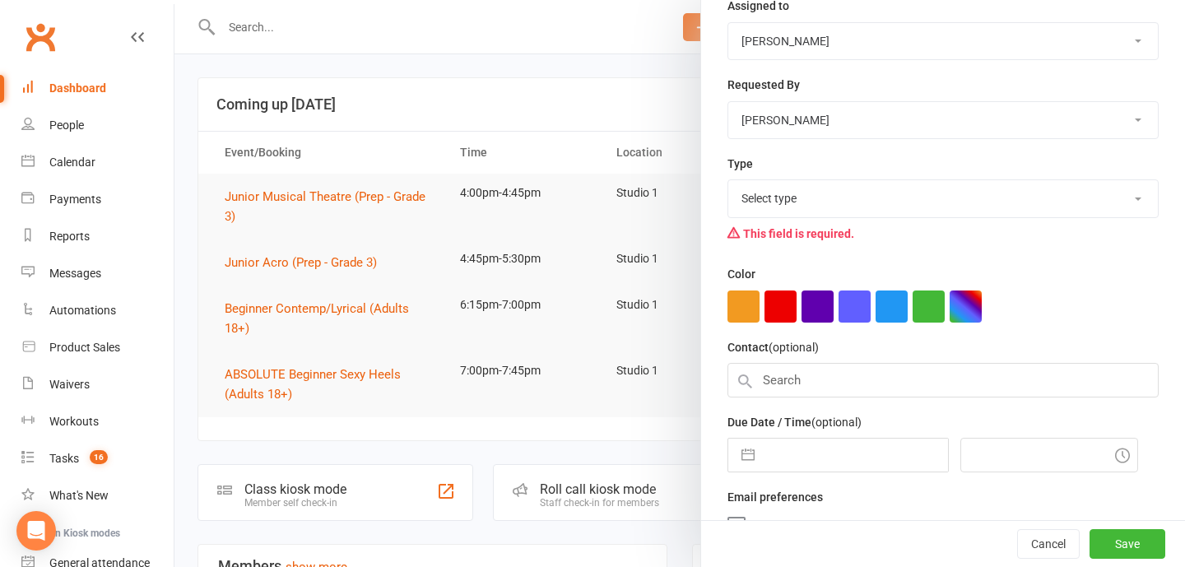
click at [967, 203] on select "Select type Booking E-mail Enrolment First class Insta Make-up Measurements Mee…" at bounding box center [942, 198] width 429 height 36
select select
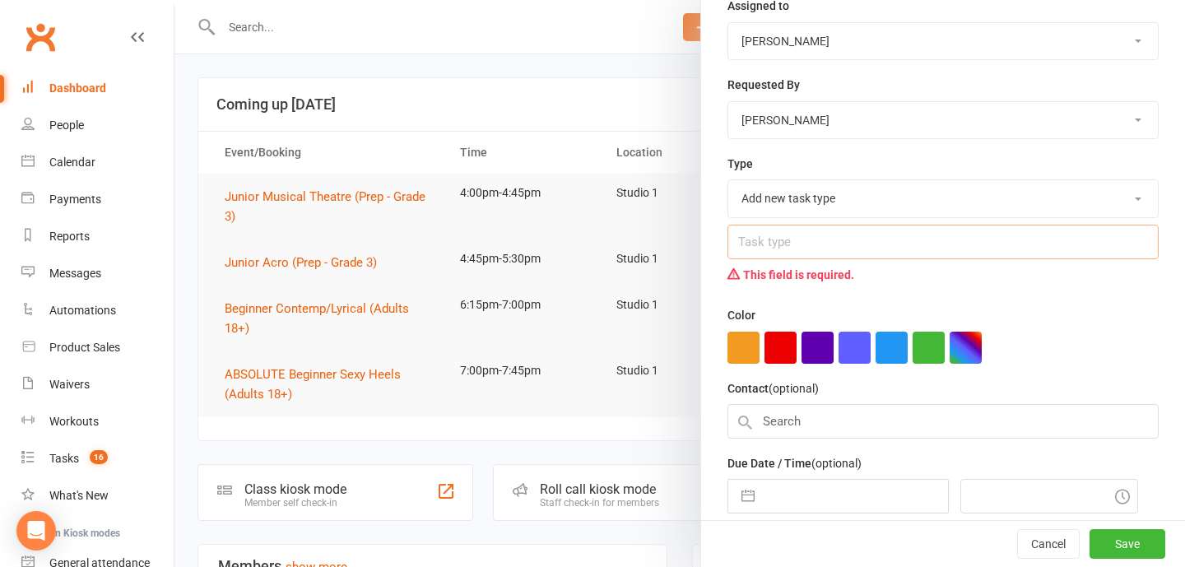
click at [860, 246] on input "text" at bounding box center [942, 242] width 431 height 35
type input "music"
click at [1119, 549] on button "Save" at bounding box center [1127, 544] width 76 height 30
